Goal: Task Accomplishment & Management: Use online tool/utility

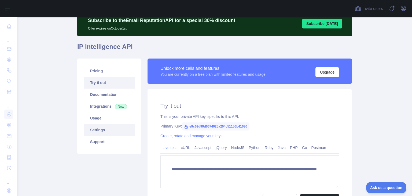
scroll to position [23, 0]
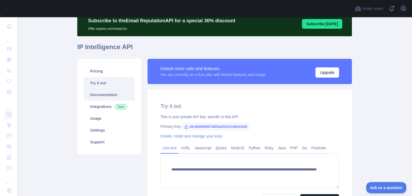
click at [101, 96] on link "Documentation" at bounding box center [109, 95] width 51 height 12
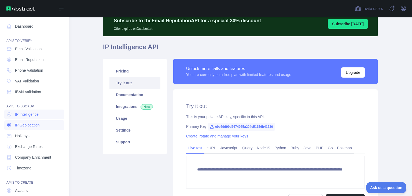
click at [23, 128] on link "IP Geolocation" at bounding box center [34, 125] width 60 height 10
click at [28, 125] on span "IP Geolocation" at bounding box center [27, 124] width 25 height 5
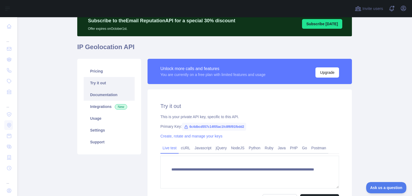
click at [106, 96] on link "Documentation" at bounding box center [109, 95] width 51 height 12
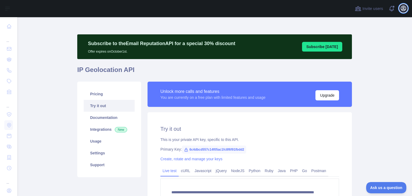
click at [400, 11] on icon "button" at bounding box center [403, 8] width 6 height 6
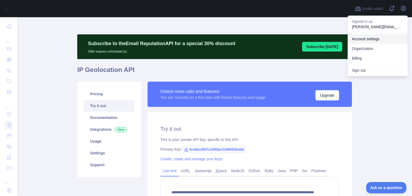
click at [364, 39] on link "Account settings" at bounding box center [377, 39] width 60 height 10
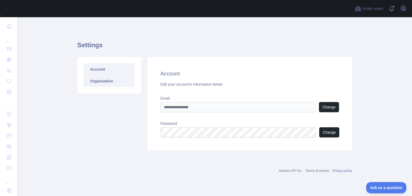
click at [114, 86] on link "Organization" at bounding box center [109, 81] width 51 height 12
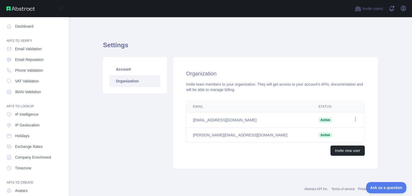
click at [27, 32] on div "API'S TO VERIFY" at bounding box center [34, 37] width 60 height 11
click at [35, 115] on span "IP Intelligence" at bounding box center [27, 113] width 24 height 5
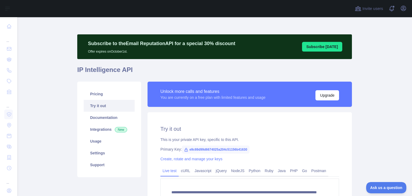
click at [239, 150] on span "e9c69d99d6674025a204c51156b41630" at bounding box center [216, 149] width 68 height 8
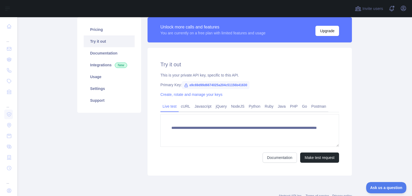
scroll to position [65, 0]
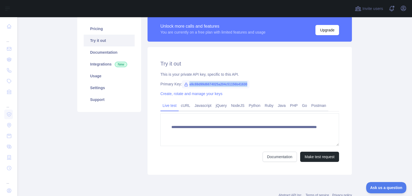
drag, startPoint x: 244, startPoint y: 84, endPoint x: 186, endPoint y: 83, distance: 58.7
click at [186, 83] on span "e9c69d99d6674025a204c51156b41630" at bounding box center [216, 84] width 68 height 8
copy span "e9c69d99d6674025a204c51156b41630"
